Goal: Information Seeking & Learning: Find specific fact

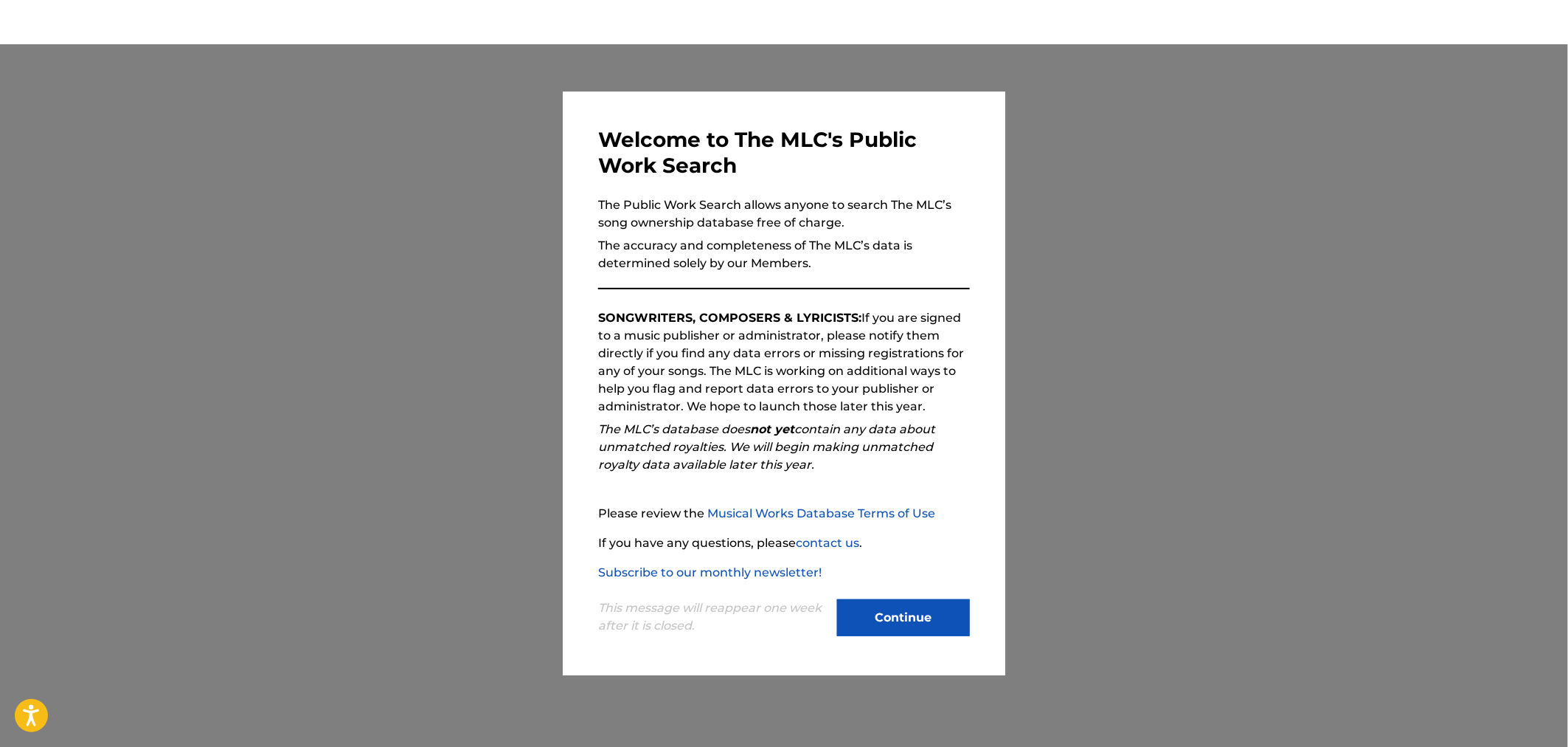
click at [929, 621] on button "Continue" at bounding box center [903, 617] width 132 height 37
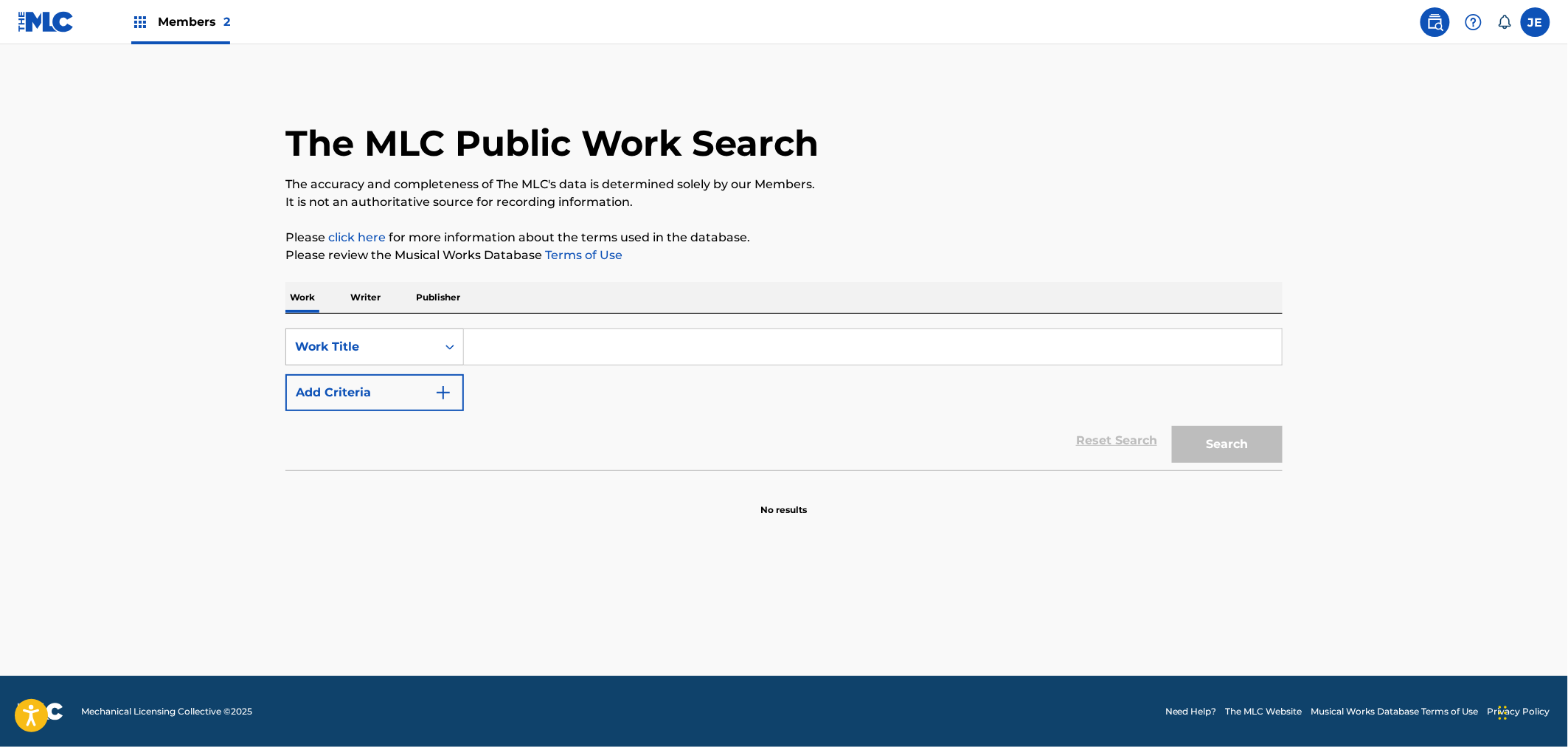
click at [433, 357] on div "Work Title" at bounding box center [362, 347] width 151 height 28
click at [409, 388] on div "MLC Song Code" at bounding box center [375, 384] width 177 height 37
click at [513, 326] on div "SearchWithCriteria9db17686-0c1e-4949-8340-55928d5f996b MLC Song Code Add Criter…" at bounding box center [784, 392] width 997 height 156
click at [723, 367] on div "SearchWithCriteria9db17686-0c1e-4949-8340-55928d5f996b MLC Song Code Add Criter…" at bounding box center [784, 369] width 997 height 82
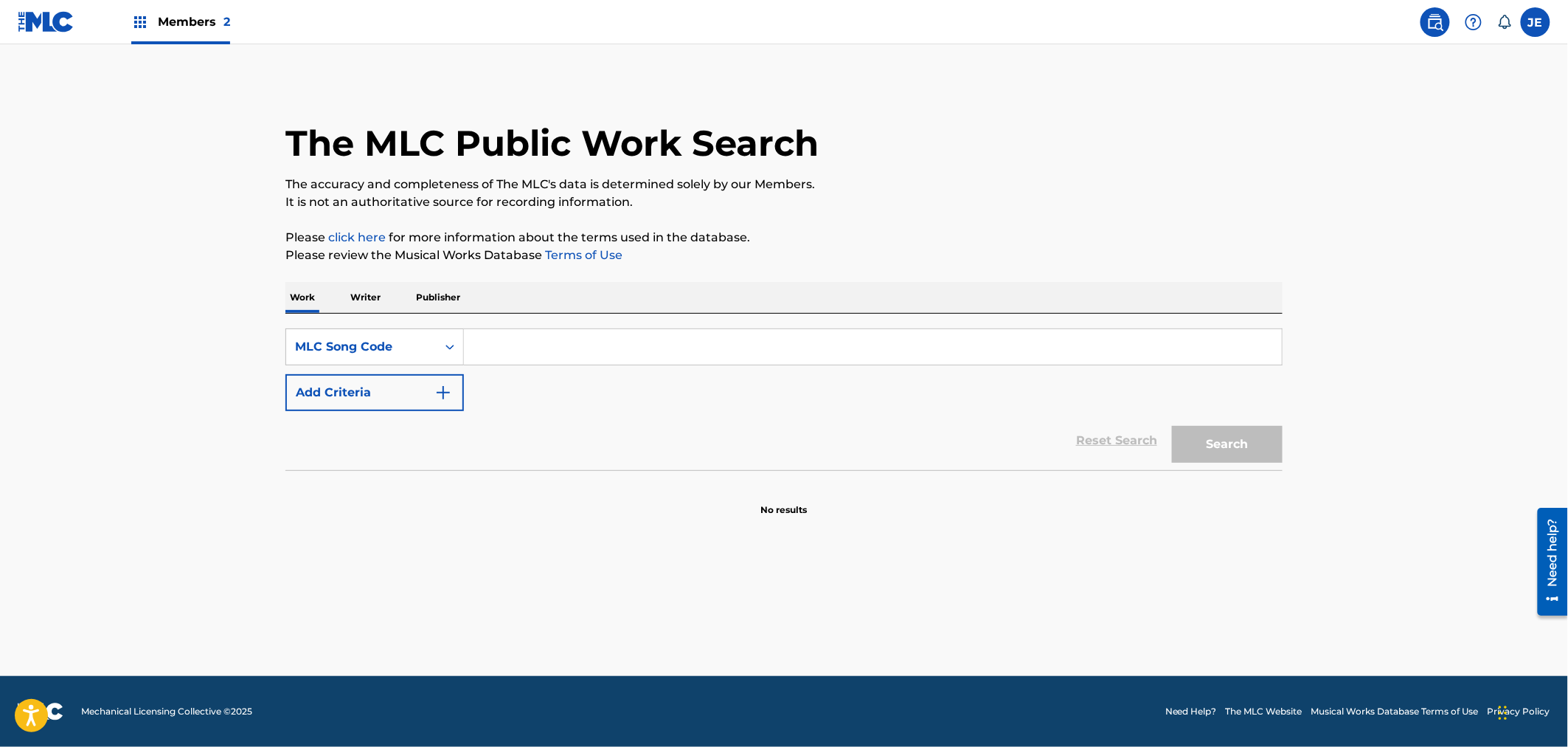
click at [775, 354] on input "Search Form" at bounding box center [872, 346] width 818 height 35
paste input "H08577"
type input "H08577"
click at [1234, 446] on button "Search" at bounding box center [1227, 445] width 110 height 37
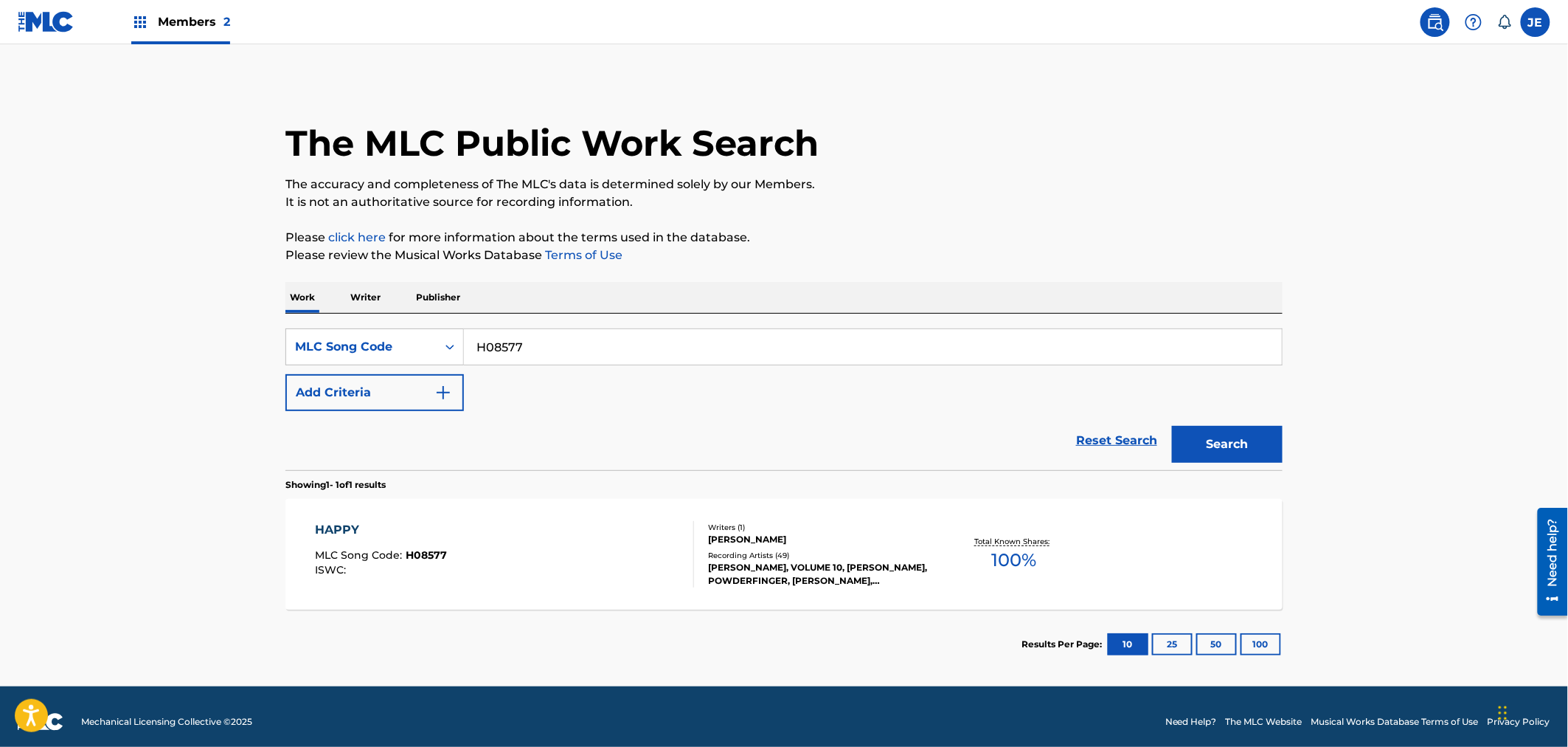
click at [644, 571] on div "HAPPY MLC Song Code : H08577 ISWC :" at bounding box center [505, 554] width 380 height 67
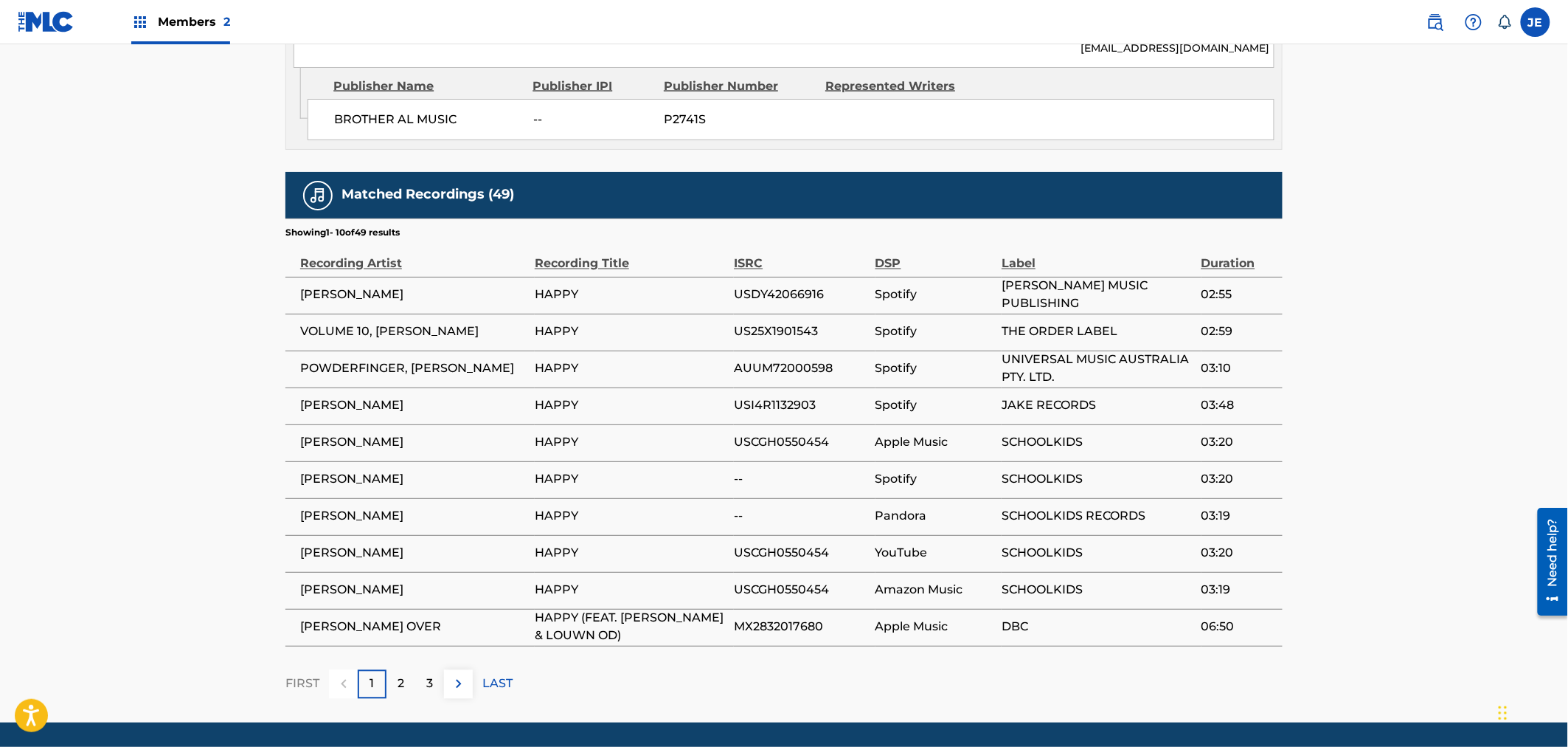
scroll to position [636, 0]
